Goal: Navigation & Orientation: Find specific page/section

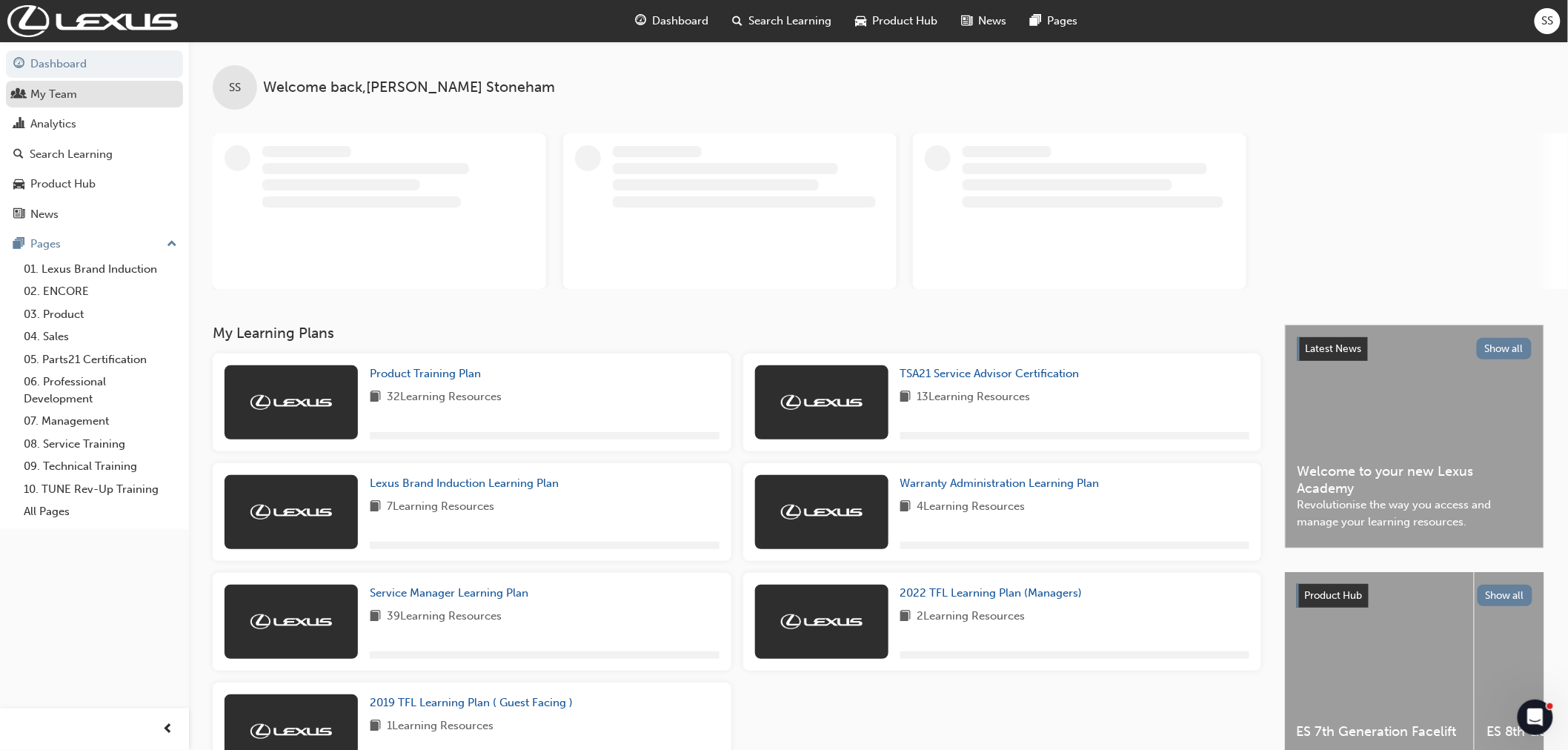
click at [55, 90] on div "My Team" at bounding box center [53, 94] width 46 height 17
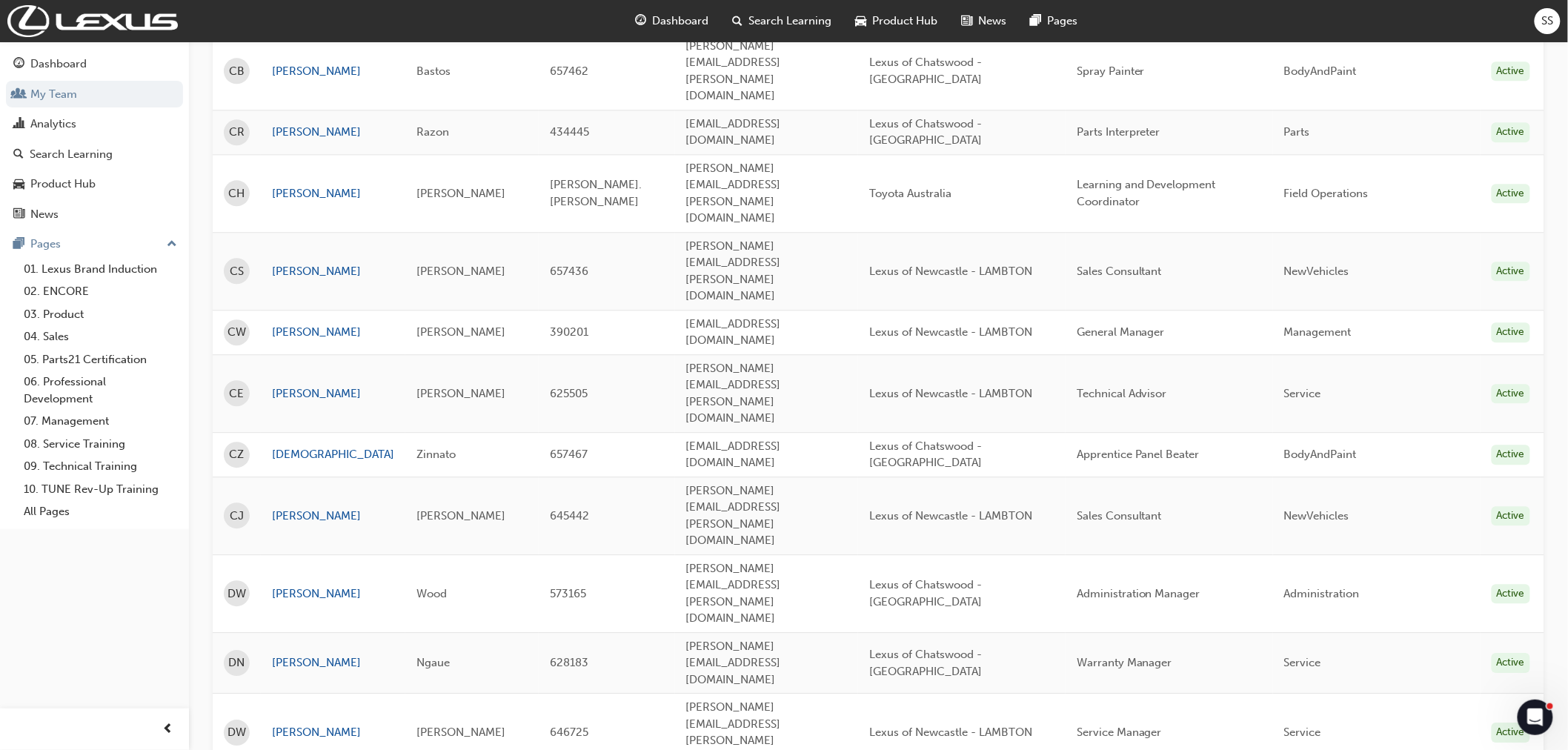
scroll to position [1904, 0]
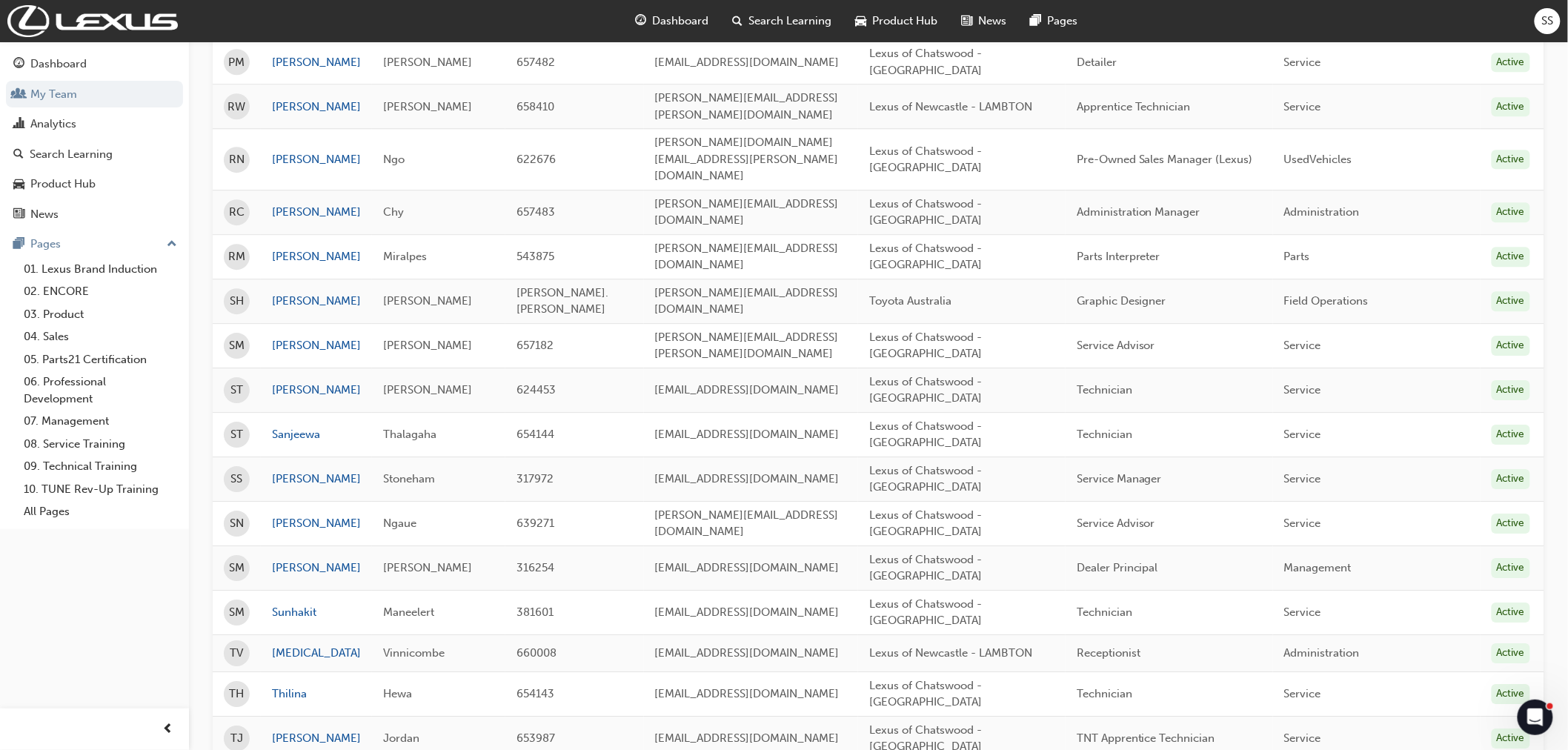
scroll to position [1941, 0]
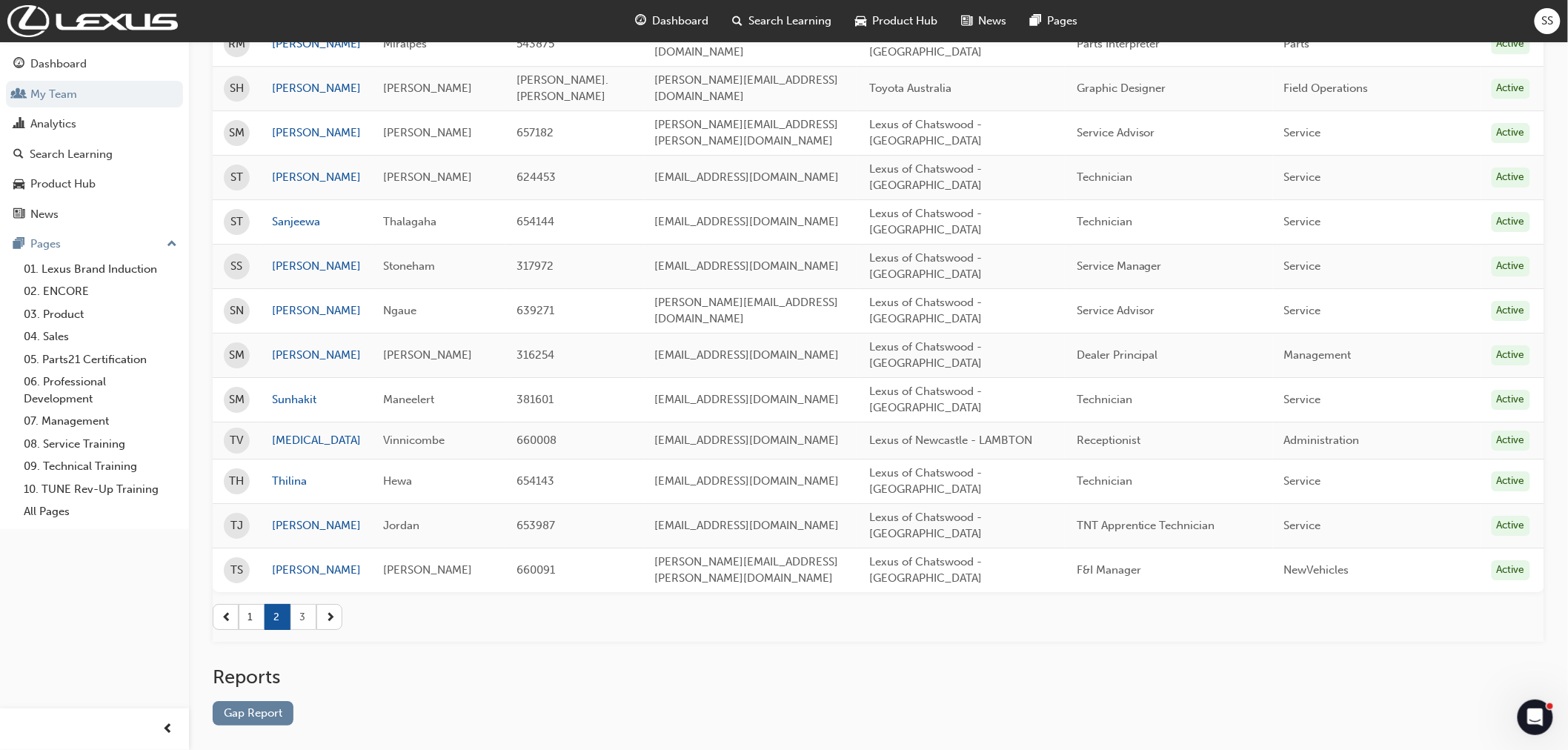
click at [303, 603] on button "3" at bounding box center [303, 616] width 26 height 26
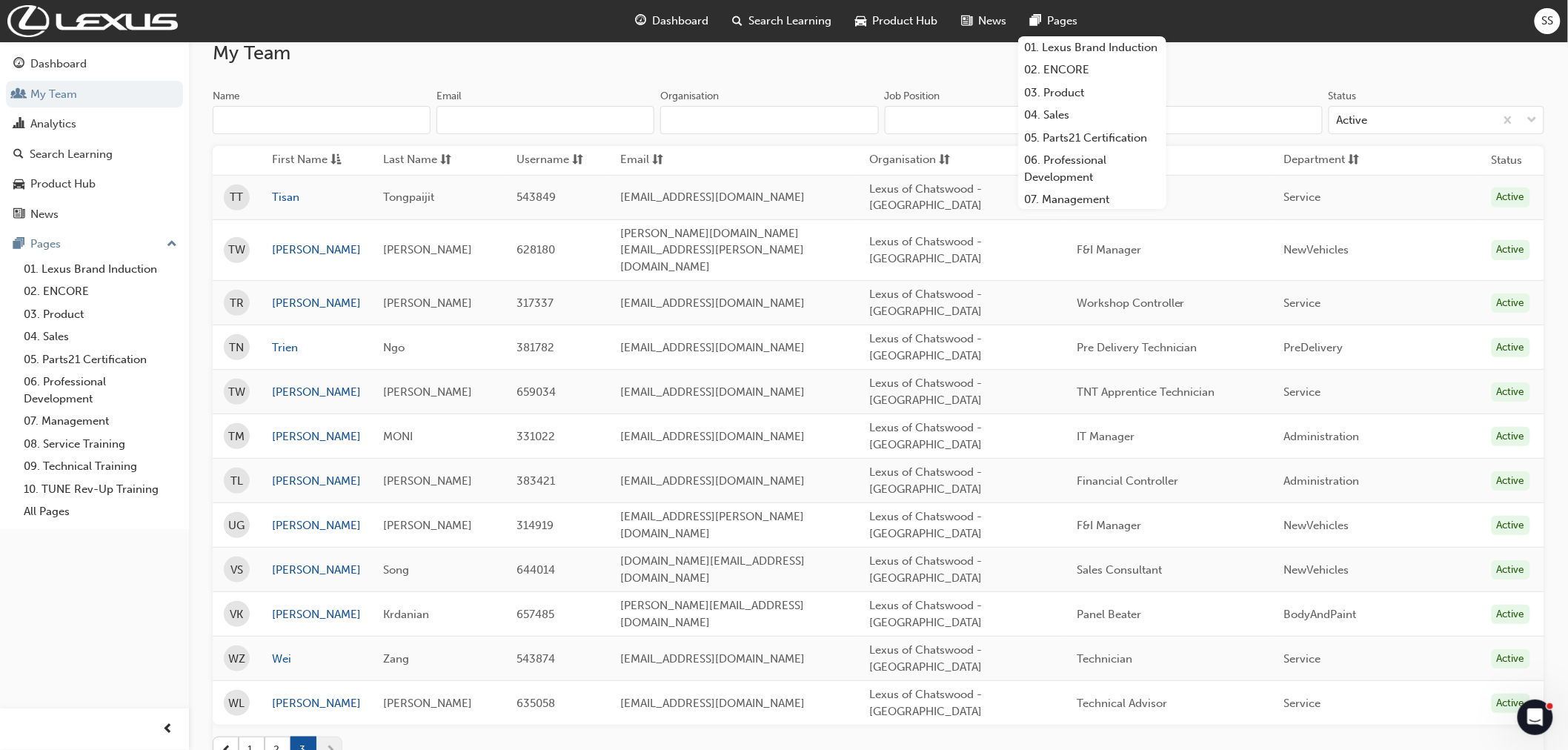
scroll to position [0, 0]
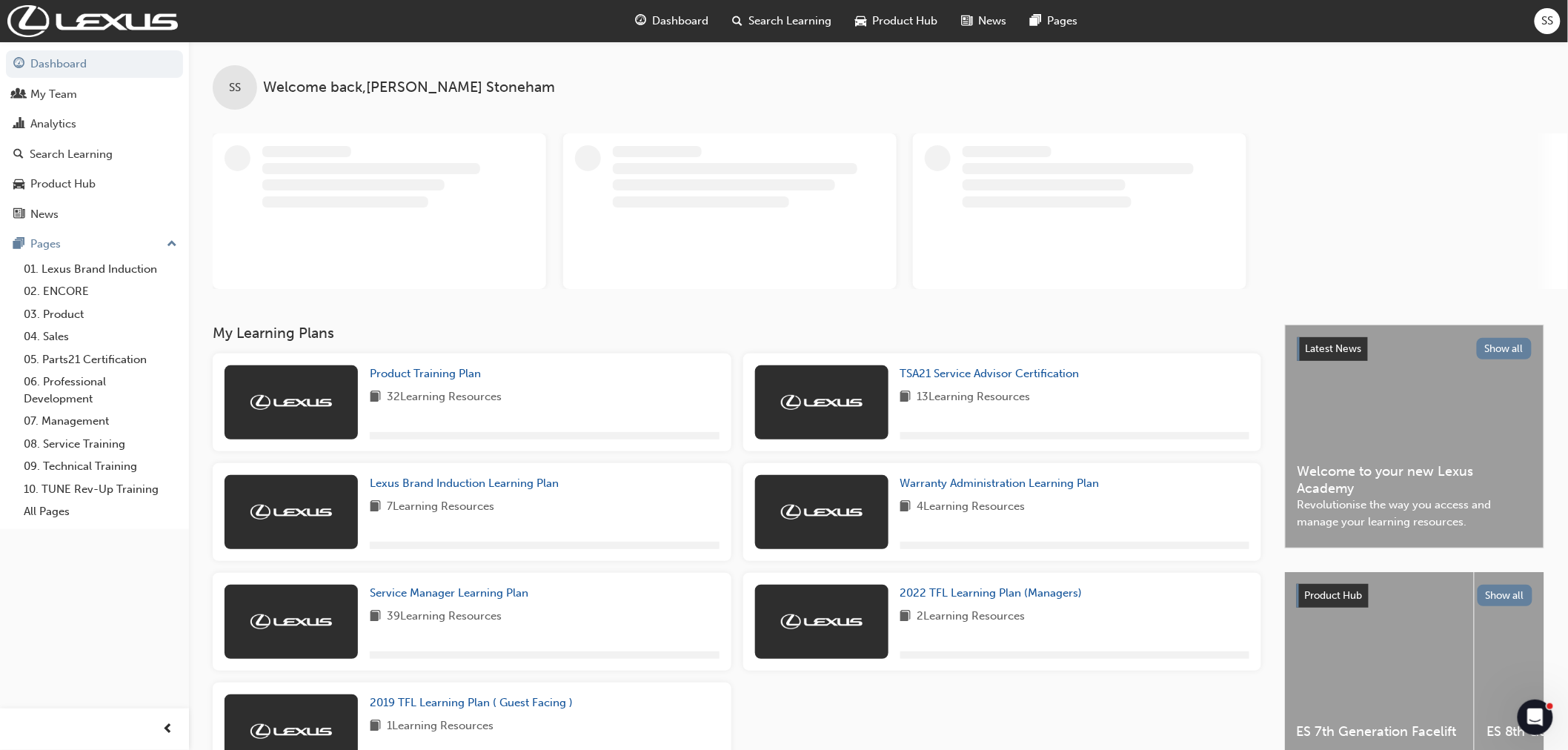
click at [1551, 16] on span "SS" at bounding box center [1547, 21] width 12 height 17
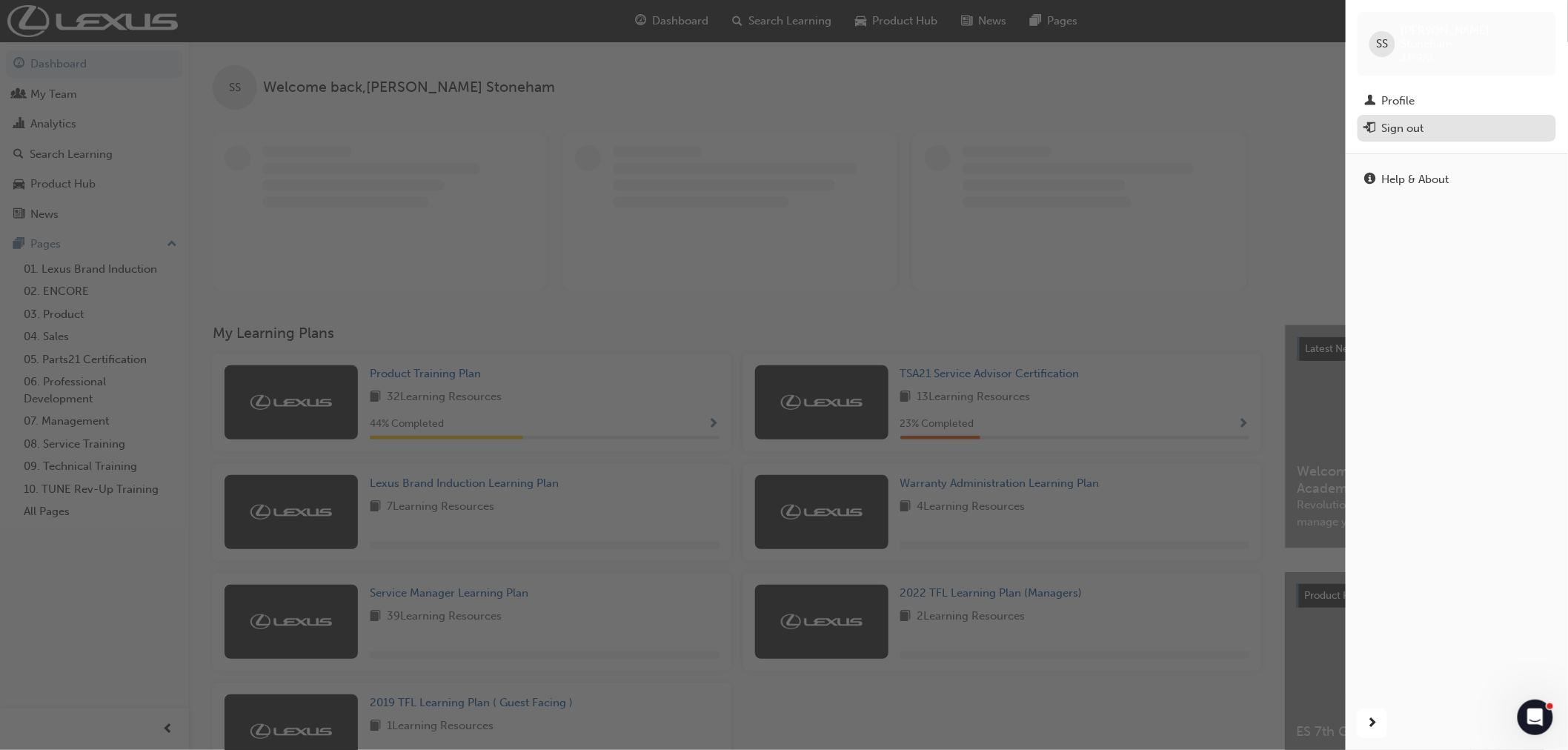
click at [1409, 120] on div "Sign out" at bounding box center [1403, 129] width 42 height 17
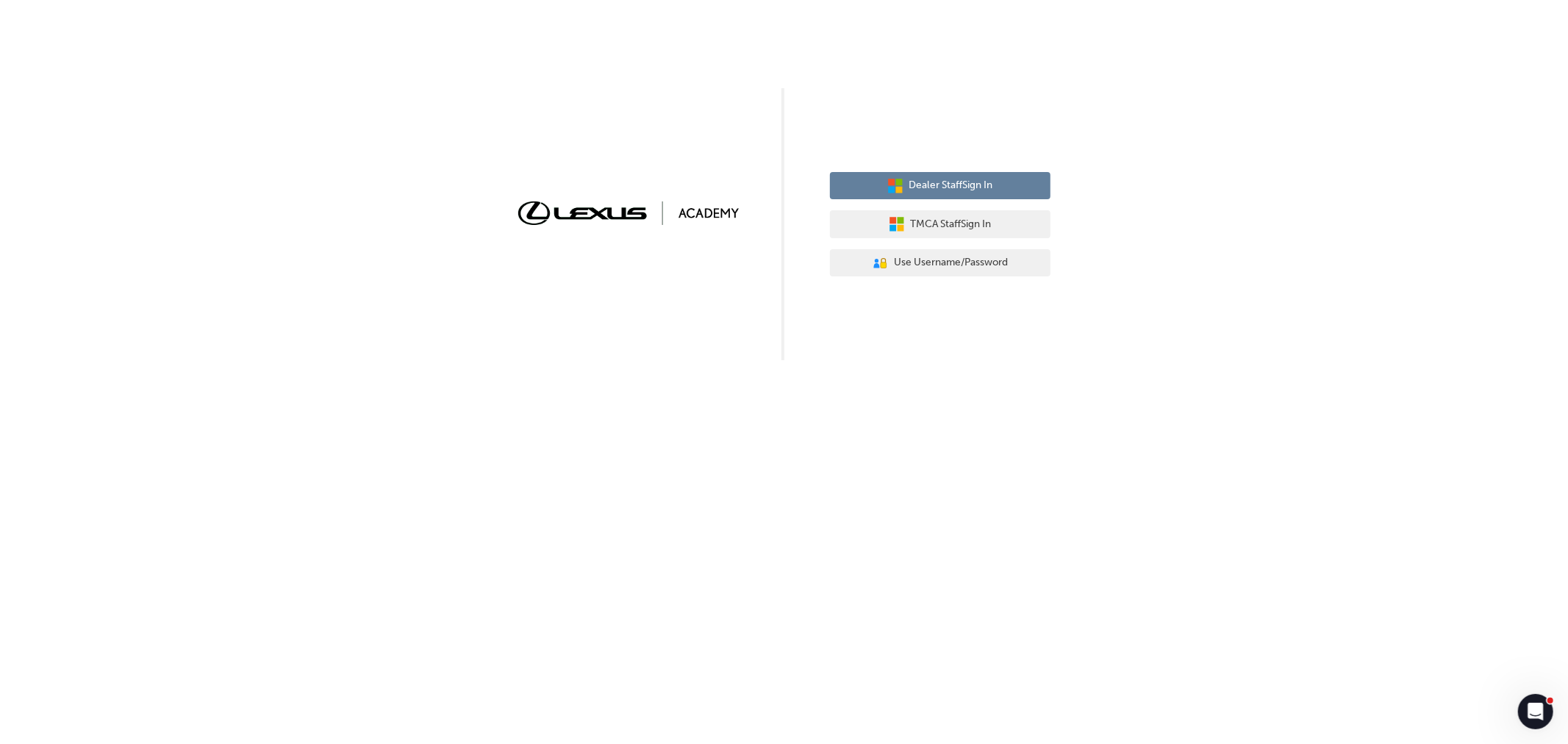
click at [934, 185] on span "Dealer Staff Sign In" at bounding box center [951, 185] width 84 height 17
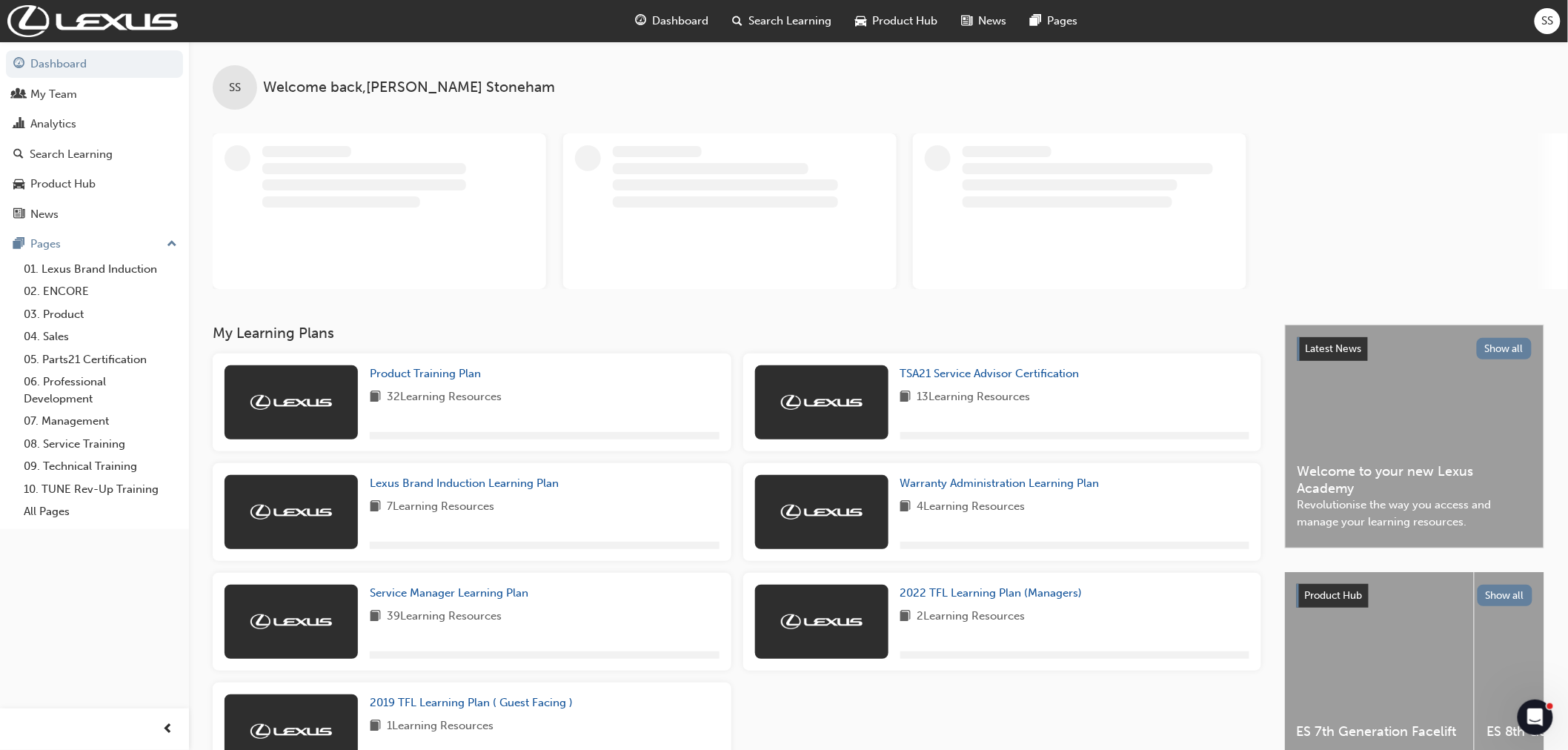
click at [1551, 21] on span "SS" at bounding box center [1547, 21] width 12 height 17
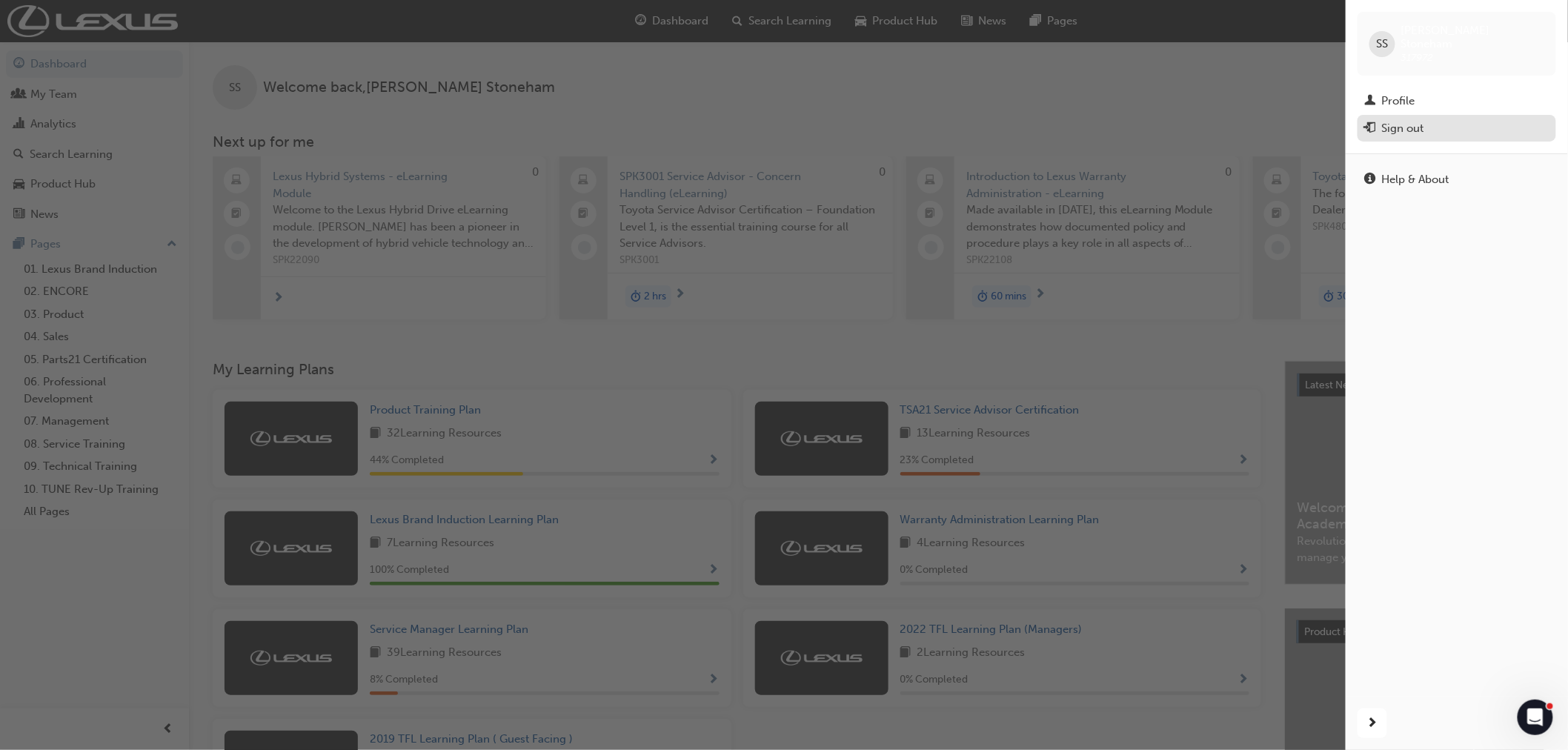
click at [1410, 121] on div "Sign out" at bounding box center [1403, 129] width 42 height 17
